Goal: Use online tool/utility: Utilize a website feature to perform a specific function

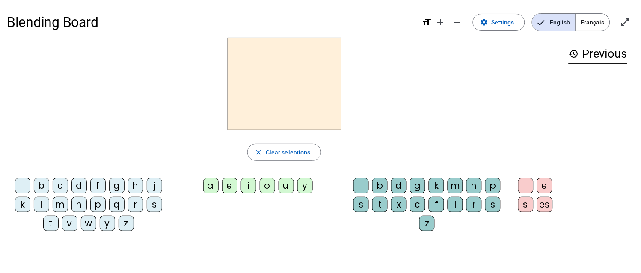
scroll to position [12406, 0]
drag, startPoint x: 39, startPoint y: 204, endPoint x: 212, endPoint y: 104, distance: 199.8
type textarea "**********"
click at [240, 75] on div "close Clear selections b c d f g h j k l m n p q r s t v w y z a e i o u y b d …" at bounding box center [284, 138] width 555 height 200
click at [34, 204] on div "l" at bounding box center [41, 204] width 15 height 15
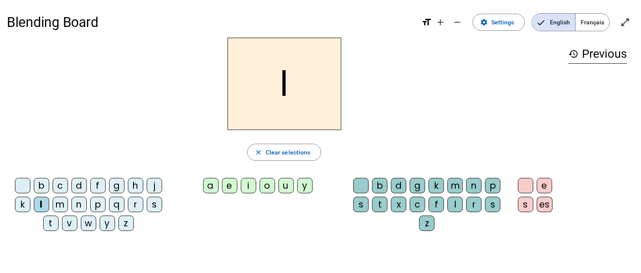
click at [42, 204] on div "l" at bounding box center [41, 204] width 15 height 15
click at [215, 185] on div "a" at bounding box center [210, 185] width 15 height 15
click at [42, 204] on div "l" at bounding box center [41, 204] width 15 height 15
click at [230, 186] on div "e" at bounding box center [229, 185] width 15 height 15
click at [38, 199] on div "l" at bounding box center [41, 204] width 15 height 15
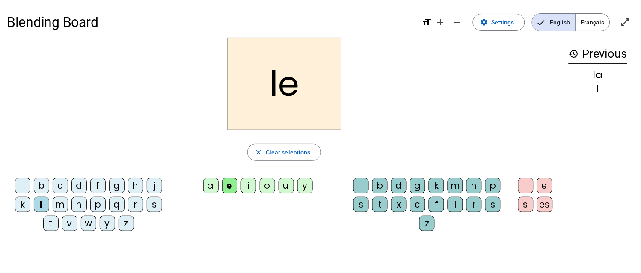
click at [282, 183] on div "u" at bounding box center [285, 185] width 15 height 15
click at [49, 204] on div "t" at bounding box center [50, 223] width 15 height 15
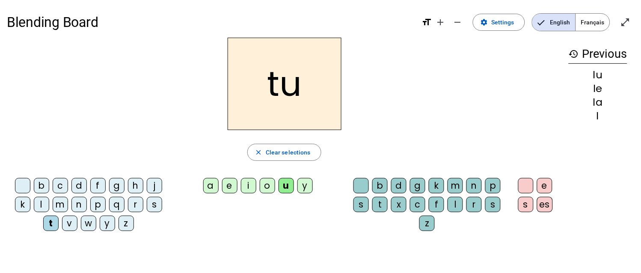
click at [286, 182] on div "u" at bounding box center [285, 185] width 15 height 15
click at [96, 203] on div "p" at bounding box center [97, 204] width 15 height 15
click at [288, 183] on div "u" at bounding box center [285, 185] width 15 height 15
click at [44, 185] on div "b" at bounding box center [41, 185] width 15 height 15
click at [268, 188] on div "o" at bounding box center [267, 185] width 15 height 15
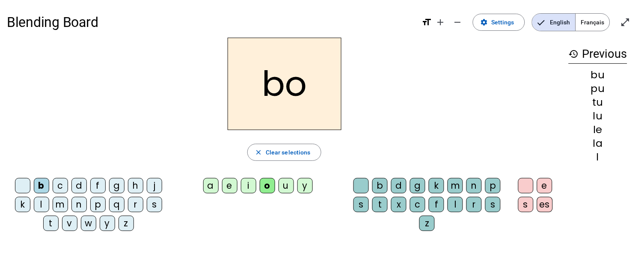
click at [456, 204] on div "l" at bounding box center [454, 204] width 15 height 15
click at [480, 187] on div "e" at bounding box center [544, 185] width 15 height 15
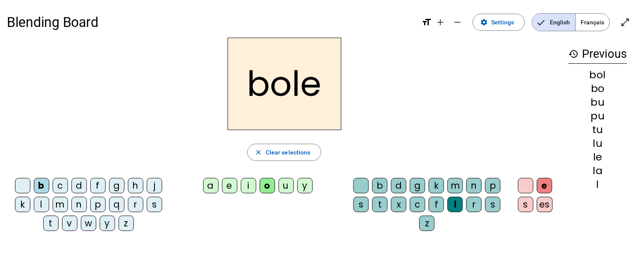
click at [480, 202] on div "es" at bounding box center [545, 204] width 16 height 15
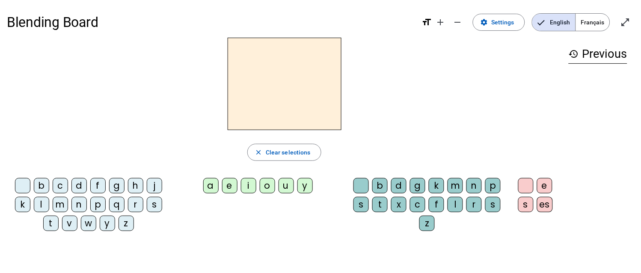
scroll to position [12406, 0]
